Goal: Communication & Community: Answer question/provide support

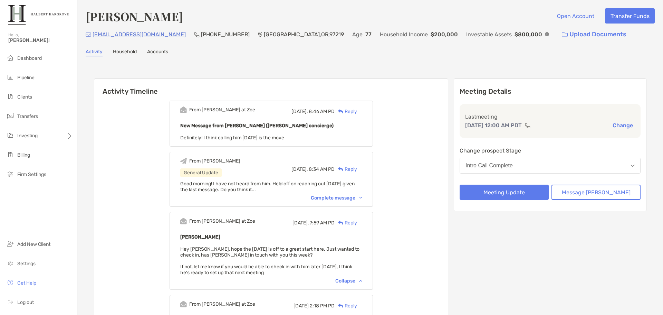
click at [303, 56] on div "Activity Household Accounts" at bounding box center [370, 53] width 569 height 8
drag, startPoint x: 200, startPoint y: 35, endPoint x: 150, endPoint y: 31, distance: 50.6
click at [150, 31] on div "[EMAIL_ADDRESS][DOMAIN_NAME] [PHONE_NUMBER] [GEOGRAPHIC_DATA] Age [DEMOGRAPHIC_…" at bounding box center [370, 34] width 569 height 15
click at [201, 30] on p "[PHONE_NUMBER]" at bounding box center [225, 34] width 49 height 9
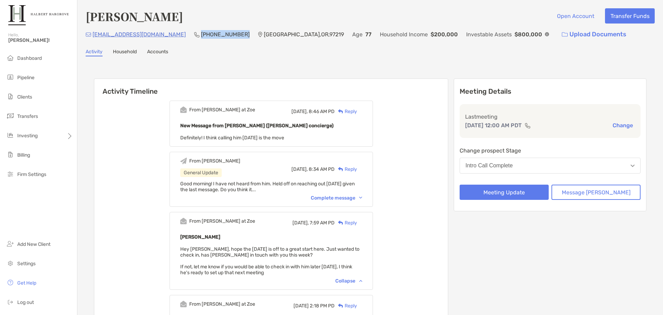
drag, startPoint x: 205, startPoint y: 36, endPoint x: 161, endPoint y: 32, distance: 44.0
click at [161, 32] on div "[EMAIL_ADDRESS][DOMAIN_NAME] [PHONE_NUMBER] [GEOGRAPHIC_DATA] Age [DEMOGRAPHIC_…" at bounding box center [370, 34] width 569 height 15
copy p "[PHONE_NUMBER]"
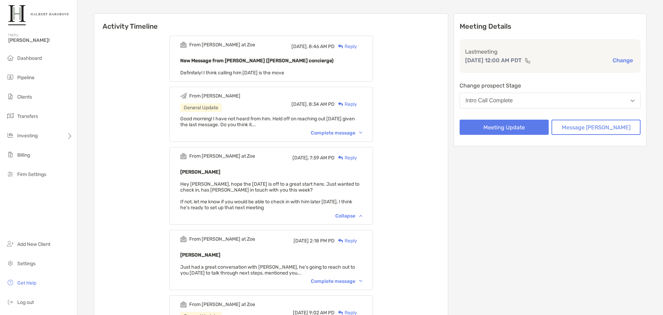
scroll to position [69, 0]
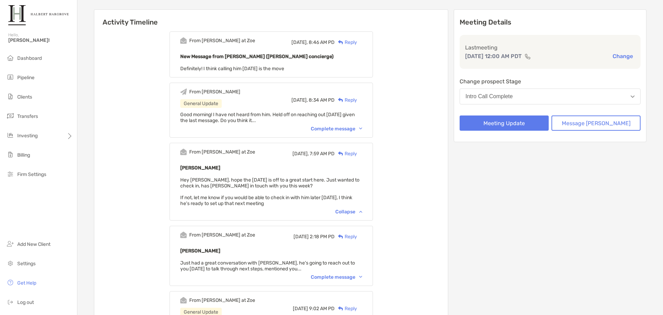
click at [351, 130] on div "Complete message" at bounding box center [336, 129] width 51 height 6
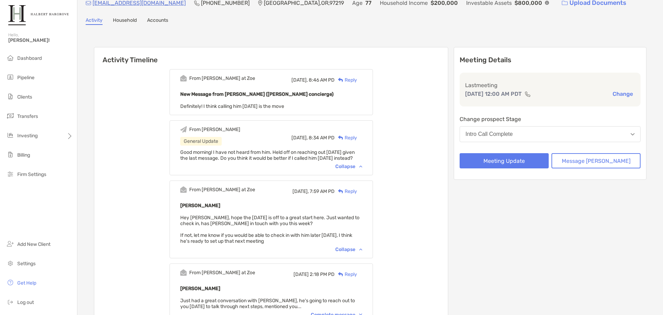
scroll to position [0, 0]
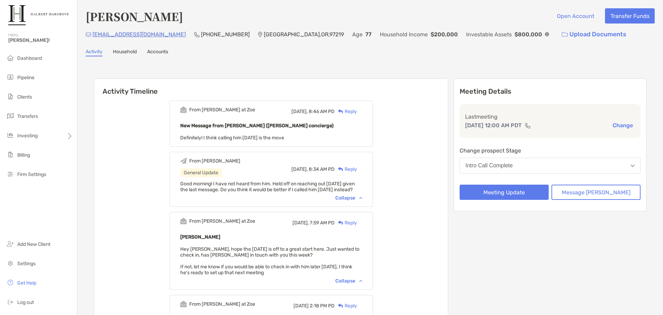
drag, startPoint x: 175, startPoint y: 103, endPoint x: 180, endPoint y: 104, distance: 5.2
drag, startPoint x: 115, startPoint y: 155, endPoint x: 121, endPoint y: 155, distance: 5.2
click at [615, 195] on button "Message [PERSON_NAME]" at bounding box center [596, 192] width 89 height 15
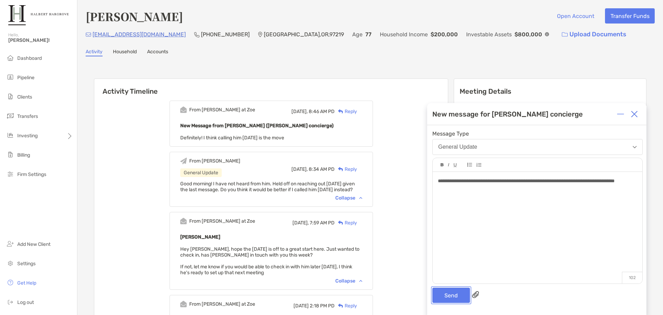
click at [459, 296] on button "Send" at bounding box center [452, 295] width 38 height 15
